Goal: Task Accomplishment & Management: Complete application form

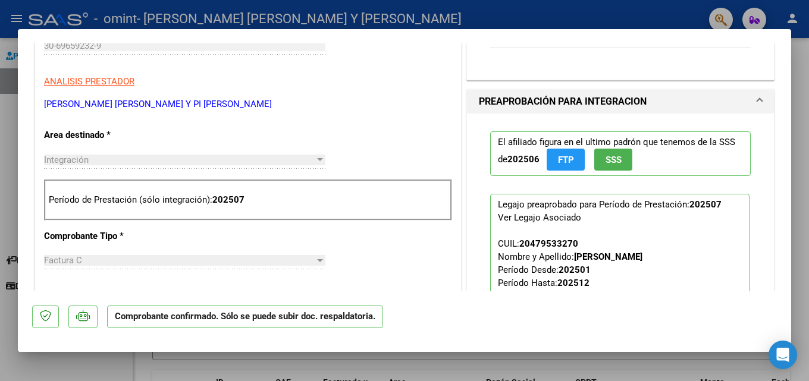
scroll to position [357, 0]
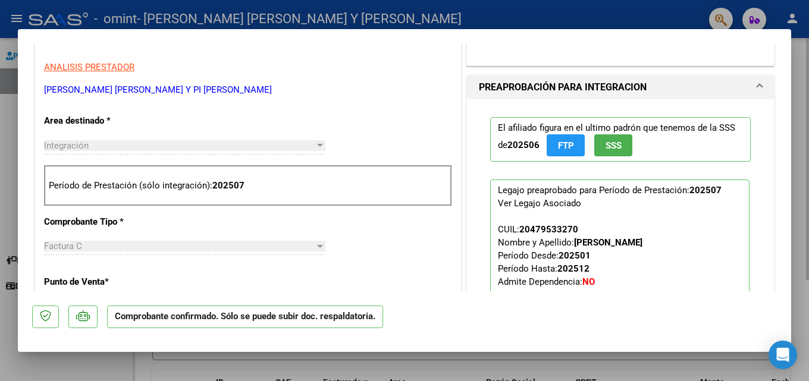
click at [352, 357] on div at bounding box center [404, 190] width 809 height 381
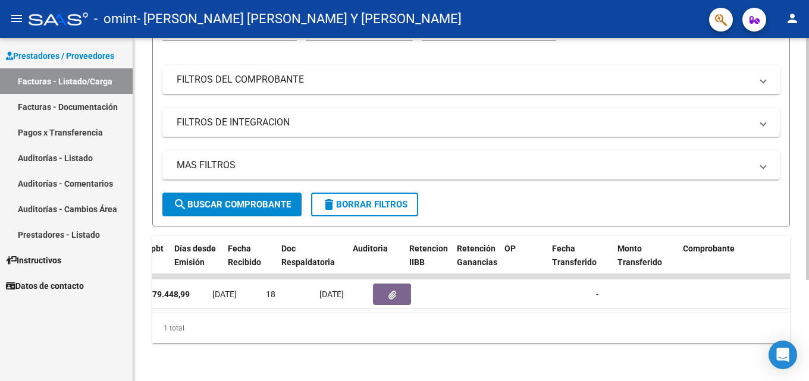
scroll to position [0, 651]
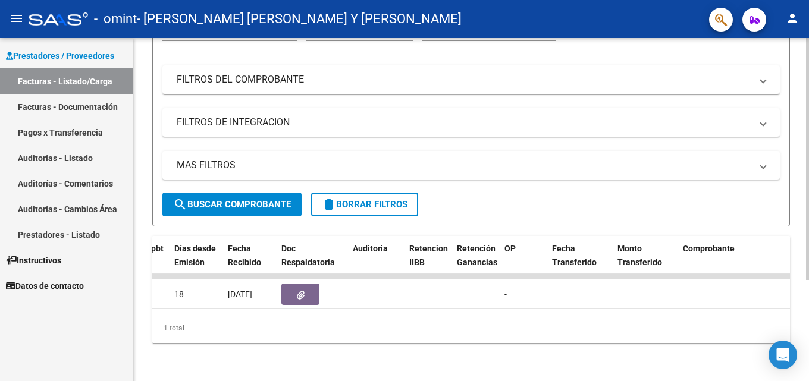
drag, startPoint x: 471, startPoint y: 317, endPoint x: 601, endPoint y: 332, distance: 131.1
click at [601, 332] on div "1 total" at bounding box center [471, 328] width 638 height 30
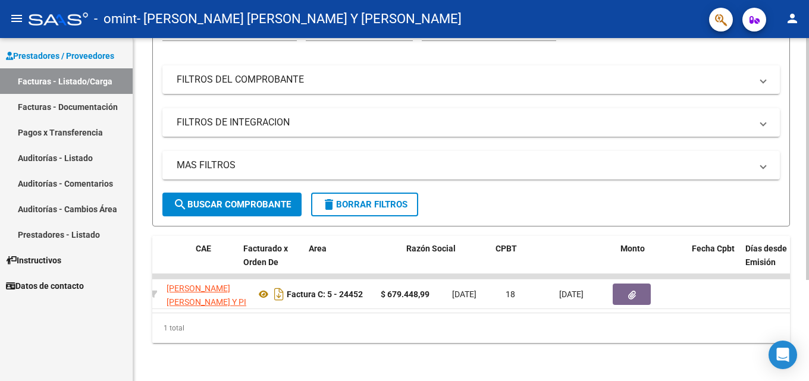
scroll to position [0, 0]
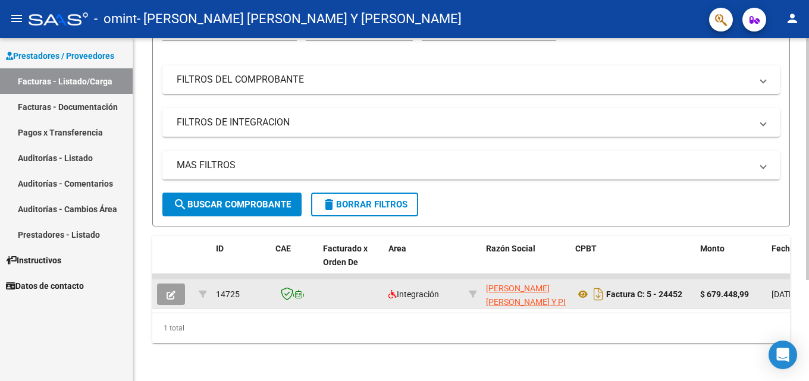
drag, startPoint x: 460, startPoint y: 307, endPoint x: 313, endPoint y: 290, distance: 147.9
click at [258, 289] on div "14725" at bounding box center [241, 295] width 50 height 14
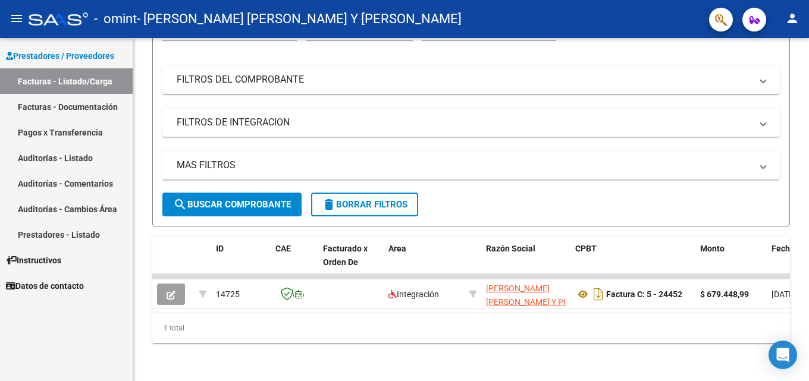
click at [90, 84] on link "Facturas - Listado/Carga" at bounding box center [66, 81] width 133 height 26
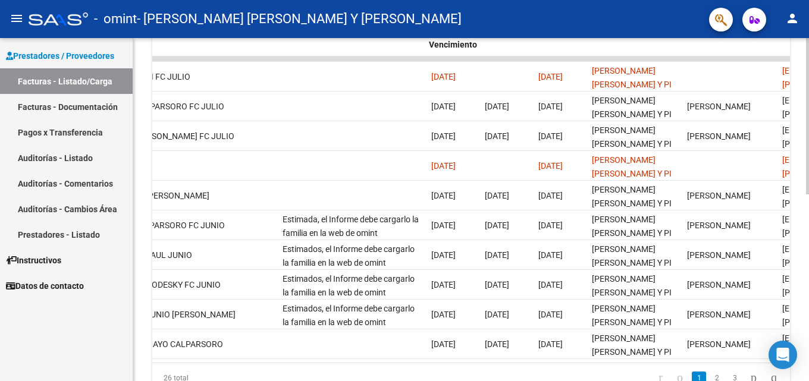
scroll to position [0, 1870]
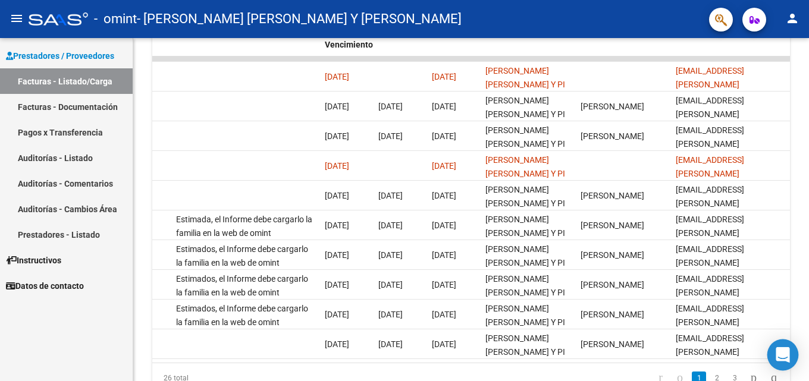
click at [793, 363] on div "Open Intercom Messenger" at bounding box center [783, 356] width 32 height 32
click at [792, 363] on div "Open Intercom Messenger" at bounding box center [783, 356] width 32 height 32
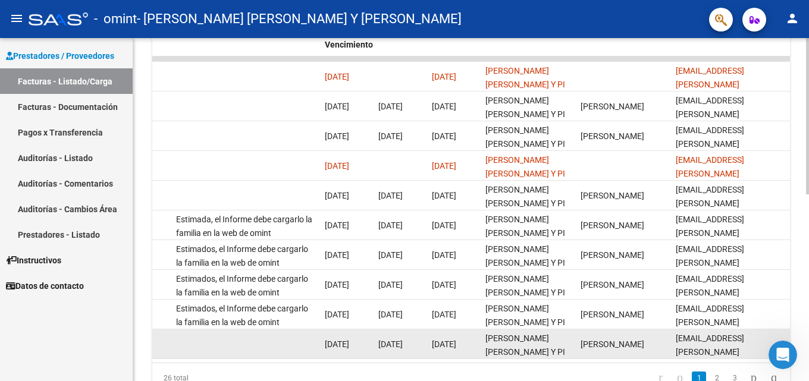
drag, startPoint x: 733, startPoint y: 359, endPoint x: 637, endPoint y: 364, distance: 95.9
click at [637, 363] on datatable-body "14760 Integración [PERSON_NAME] [PERSON_NAME] Y PI [PERSON_NAME] S H 3069659232…" at bounding box center [471, 210] width 638 height 306
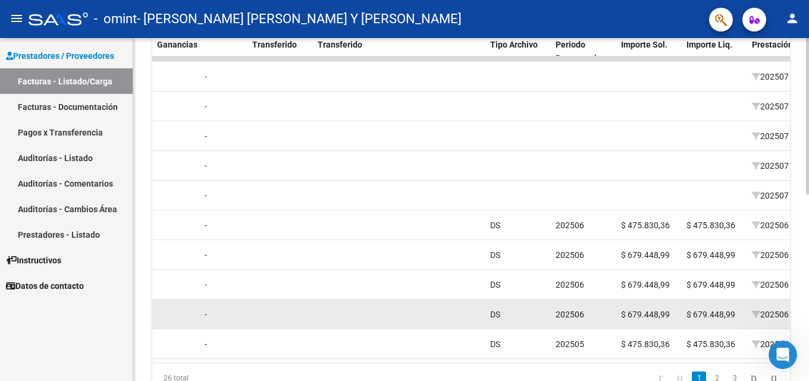
drag, startPoint x: 346, startPoint y: 330, endPoint x: 300, endPoint y: 316, distance: 47.8
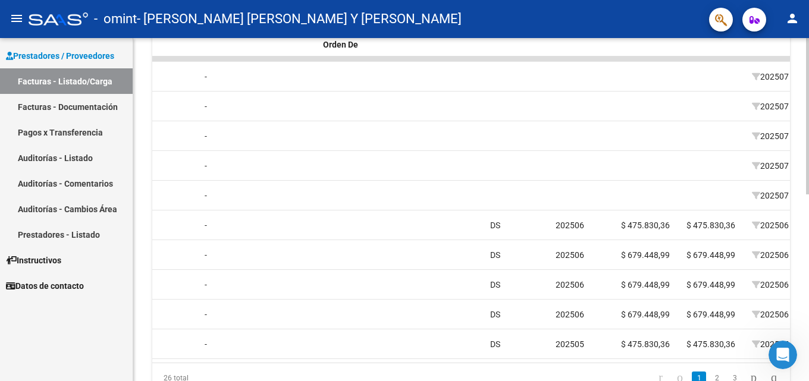
scroll to position [0, 0]
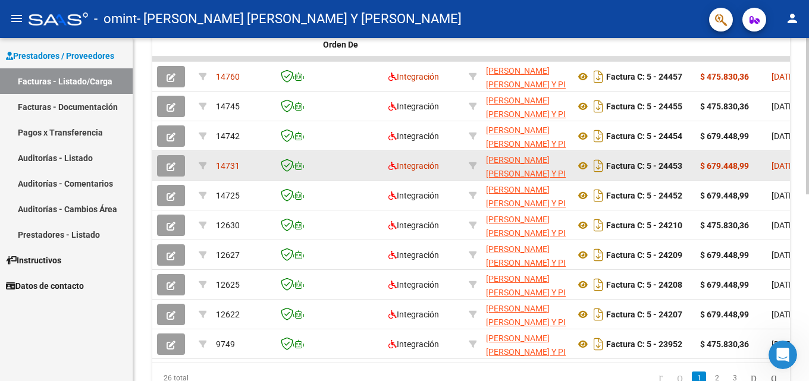
click at [221, 162] on span "14731" at bounding box center [228, 166] width 24 height 10
click at [174, 170] on icon "button" at bounding box center [171, 166] width 9 height 9
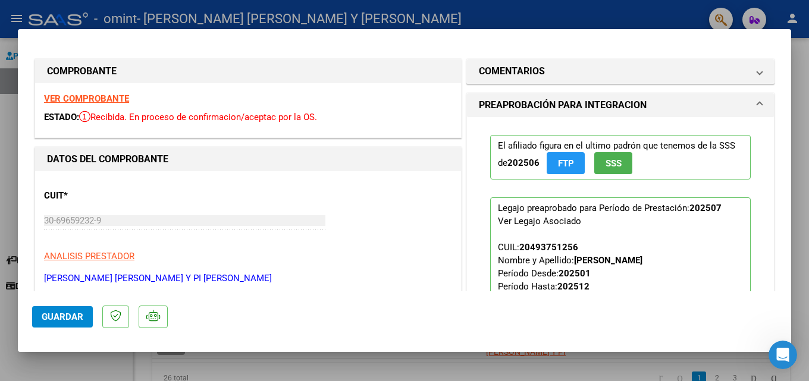
click at [64, 316] on span "Guardar" at bounding box center [63, 317] width 42 height 11
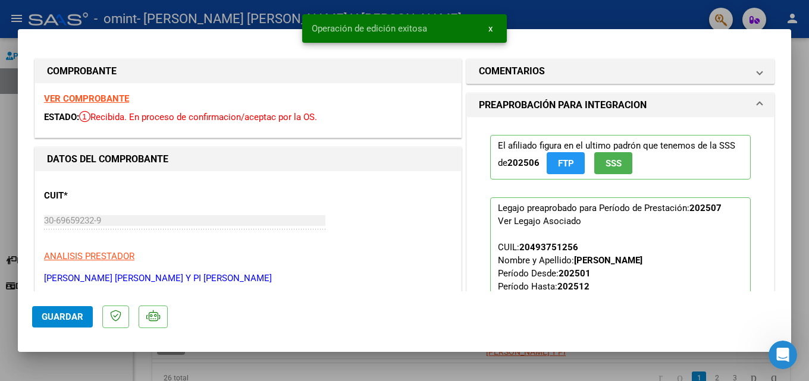
click at [332, 365] on div at bounding box center [404, 190] width 809 height 381
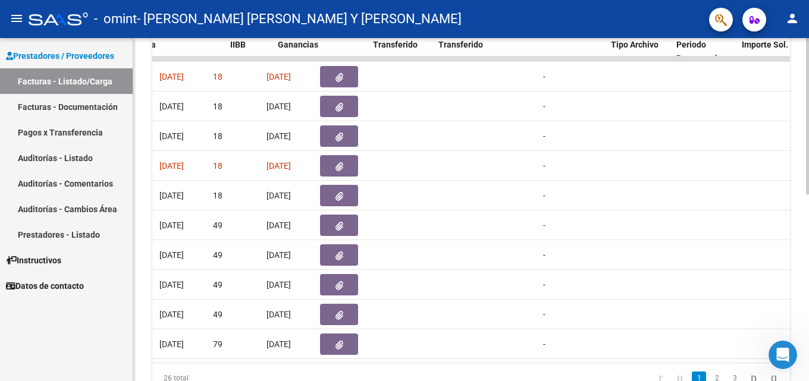
scroll to position [0, 830]
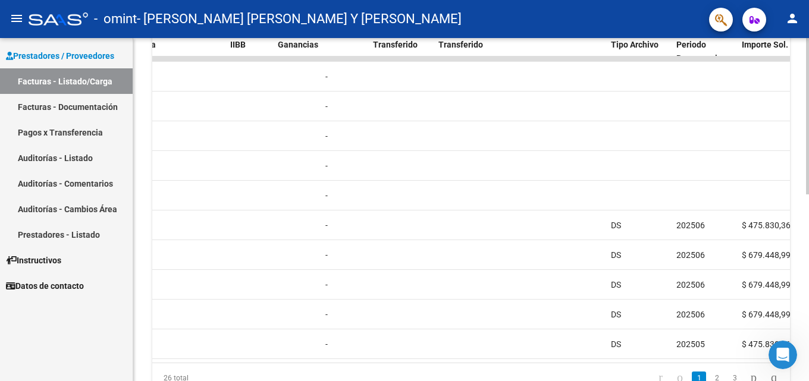
click at [503, 360] on datatable-body "14760 Integración [PERSON_NAME] [PERSON_NAME] Y PI [PERSON_NAME] S H 3069659232…" at bounding box center [471, 210] width 638 height 306
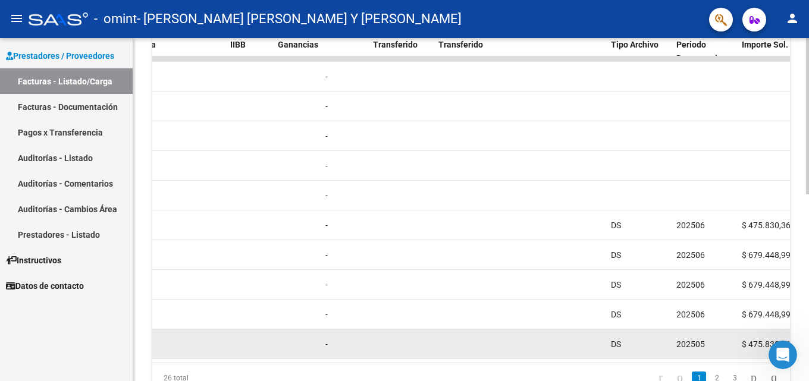
drag, startPoint x: 504, startPoint y: 360, endPoint x: 552, endPoint y: 359, distance: 47.6
click at [511, 360] on datatable-body "14760 Integración [PERSON_NAME] [PERSON_NAME] Y PI [PERSON_NAME] S H 3069659232…" at bounding box center [471, 210] width 638 height 306
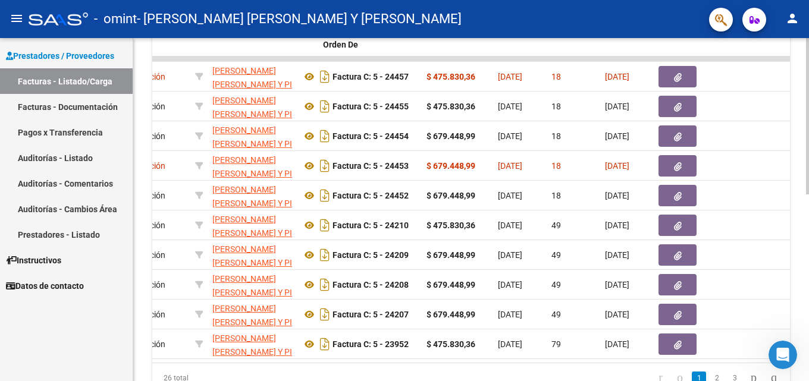
scroll to position [0, 0]
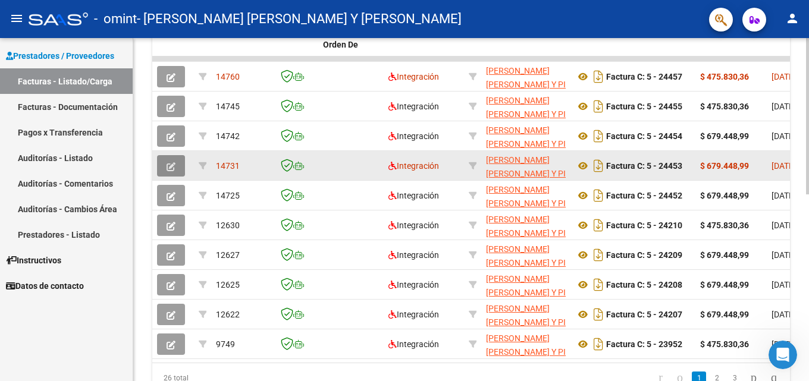
click at [179, 164] on button "button" at bounding box center [171, 165] width 28 height 21
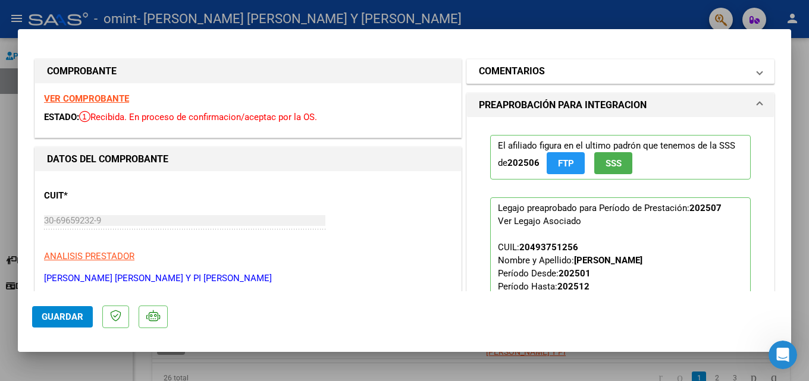
click at [588, 61] on mat-expansion-panel-header "COMENTARIOS" at bounding box center [620, 71] width 307 height 24
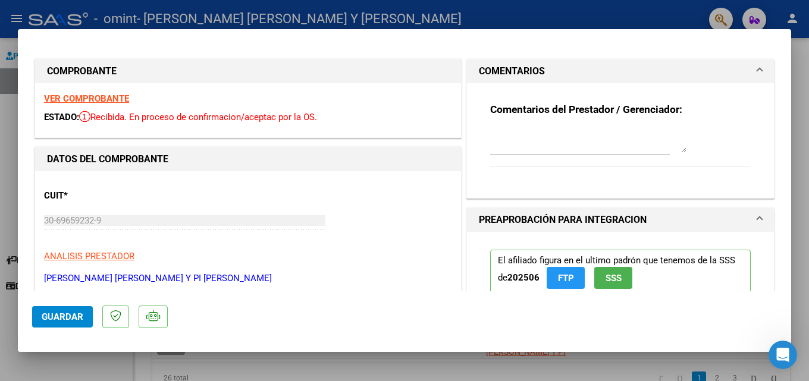
click at [518, 143] on textarea at bounding box center [588, 141] width 196 height 24
type textarea "f"
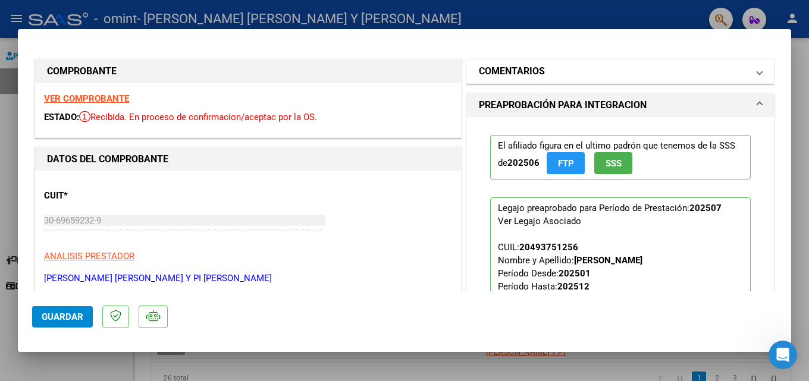
click at [576, 78] on mat-panel-title "COMENTARIOS" at bounding box center [613, 71] width 269 height 14
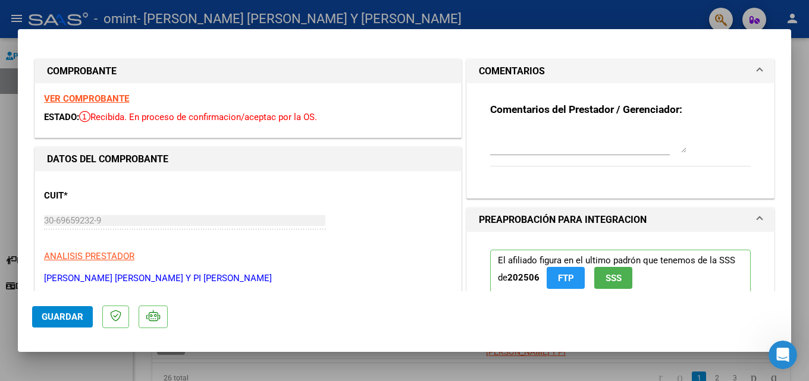
click at [528, 136] on textarea at bounding box center [588, 141] width 196 height 24
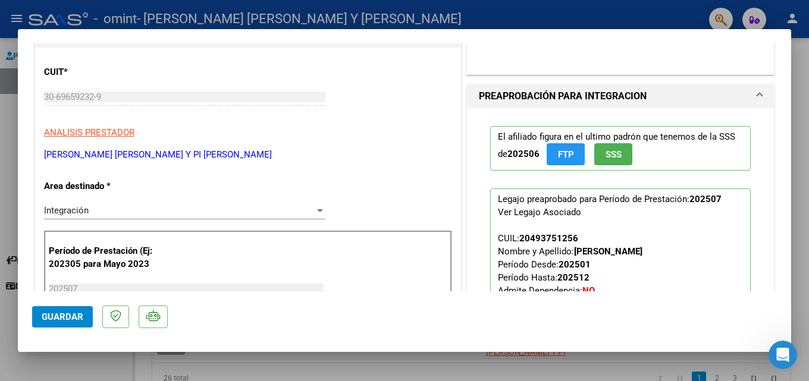
scroll to position [119, 0]
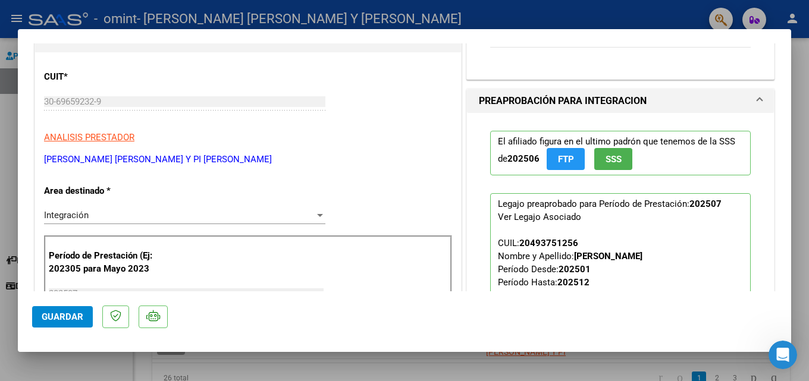
type textarea "FC [PERSON_NAME]"
click at [620, 161] on button "SSS" at bounding box center [613, 159] width 38 height 22
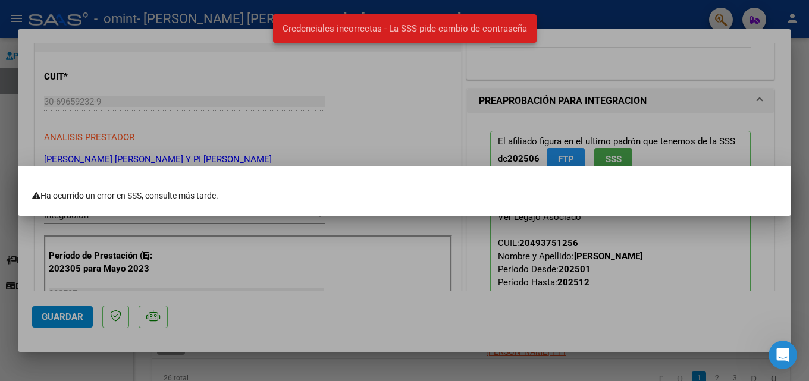
click at [607, 116] on div at bounding box center [404, 190] width 809 height 381
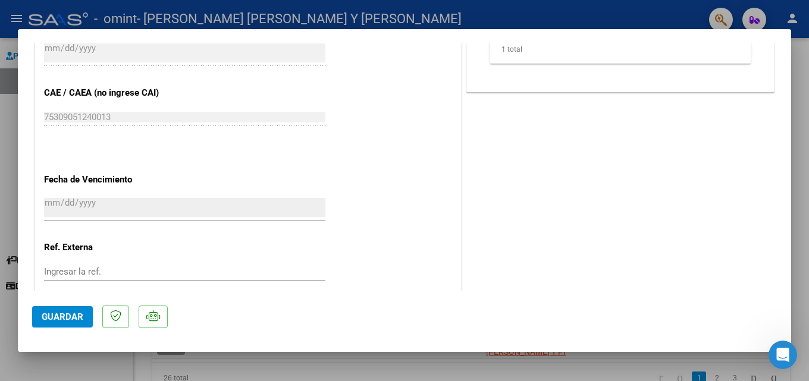
scroll to position [773, 0]
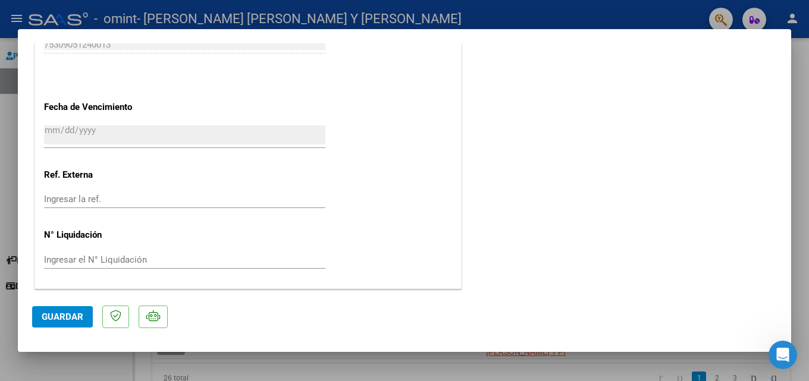
click at [137, 370] on div at bounding box center [404, 190] width 809 height 381
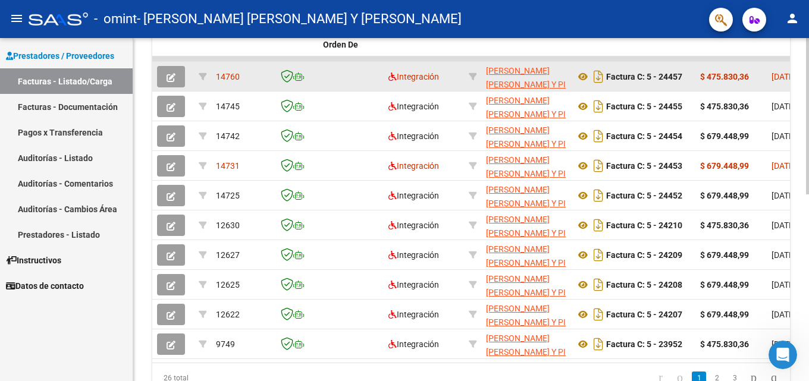
click at [170, 74] on icon "button" at bounding box center [171, 77] width 9 height 9
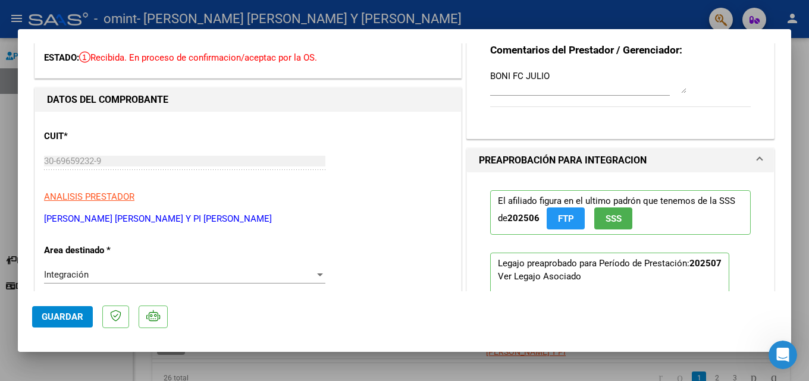
scroll to position [0, 0]
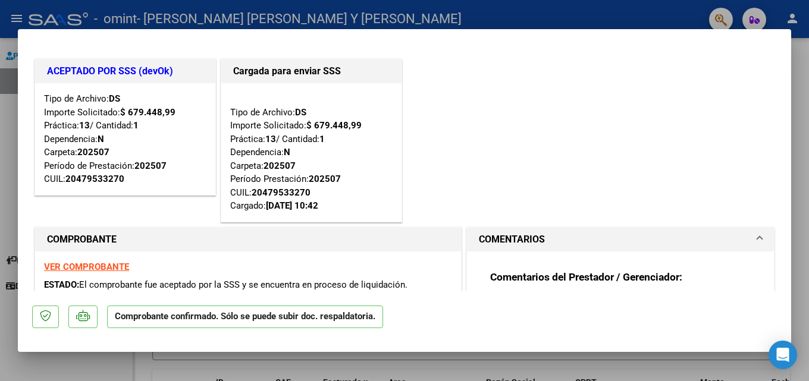
click at [172, 374] on div at bounding box center [404, 190] width 809 height 381
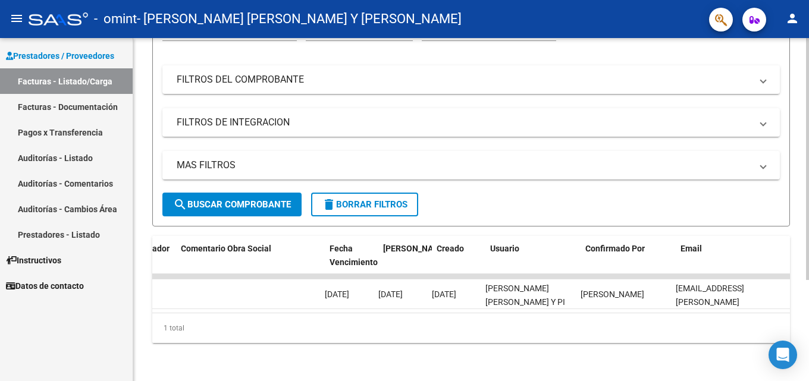
scroll to position [0, 1812]
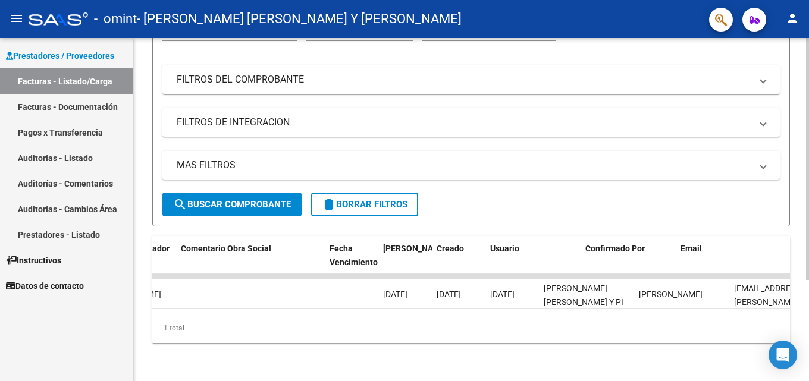
click at [698, 314] on div "ID CAE Facturado x Orden De Area Razón Social CPBT Monto Fecha Cpbt Días desde …" at bounding box center [471, 289] width 638 height 107
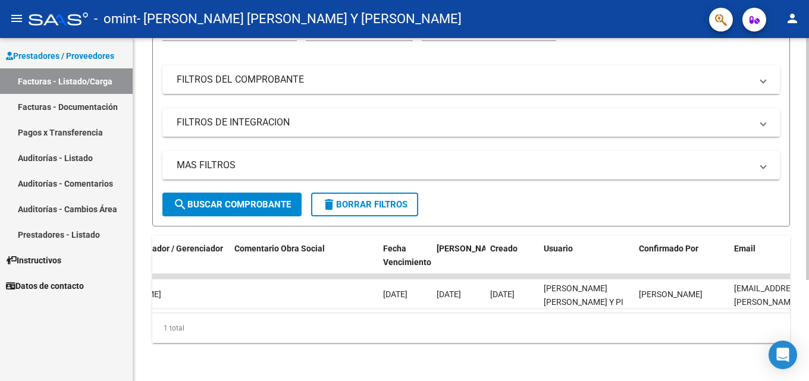
click at [620, 329] on div "1 total" at bounding box center [471, 328] width 638 height 30
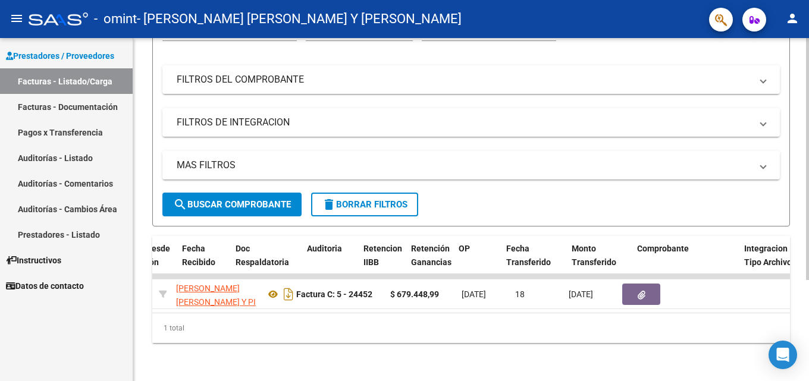
scroll to position [0, 707]
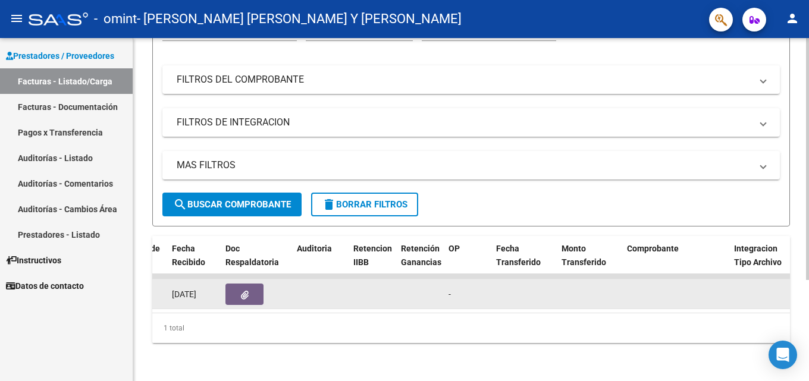
click at [243, 291] on icon "button" at bounding box center [245, 295] width 8 height 9
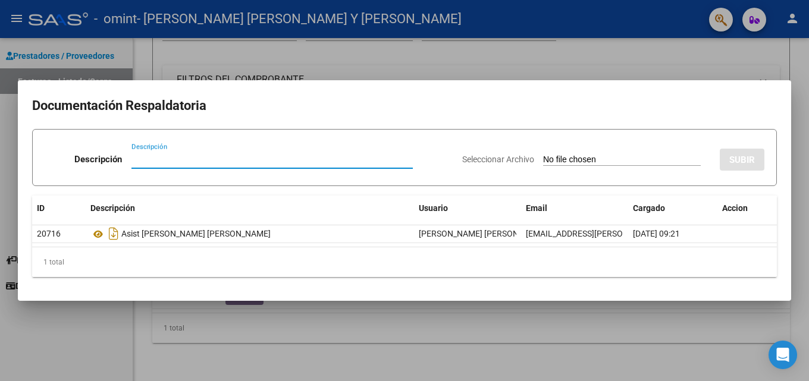
click at [414, 58] on div at bounding box center [404, 190] width 809 height 381
